Goal: Find specific page/section: Find specific page/section

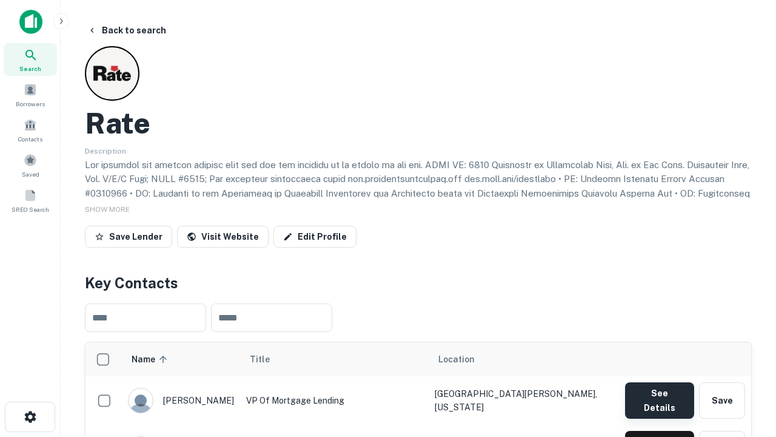
click at [659, 394] on button "See Details" at bounding box center [659, 400] width 69 height 36
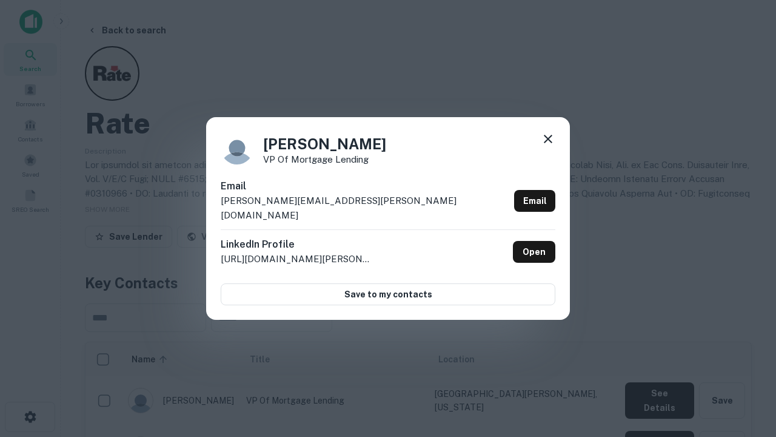
click at [548, 146] on icon at bounding box center [548, 139] width 15 height 15
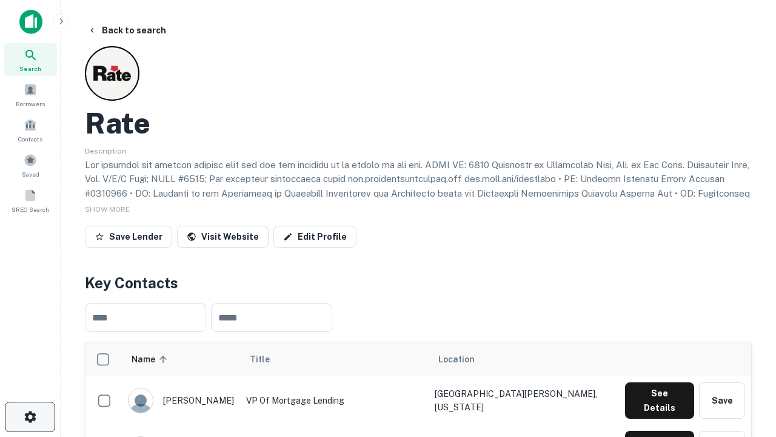
click at [30, 417] on icon "button" at bounding box center [30, 416] width 15 height 15
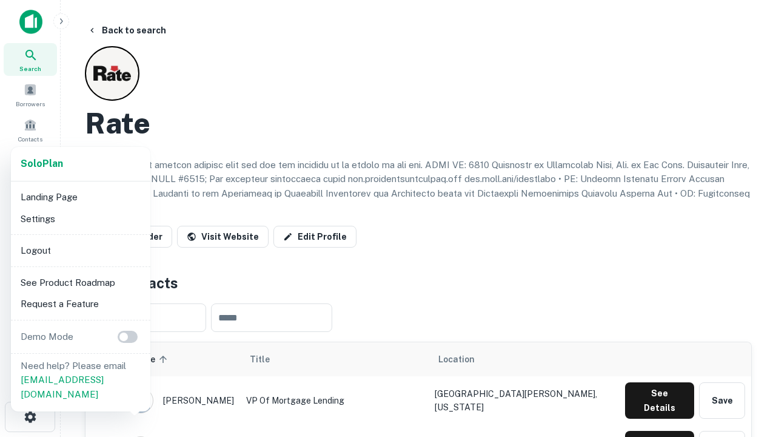
click at [80, 250] on li "Logout" at bounding box center [81, 251] width 130 height 22
